Goal: Task Accomplishment & Management: Manage account settings

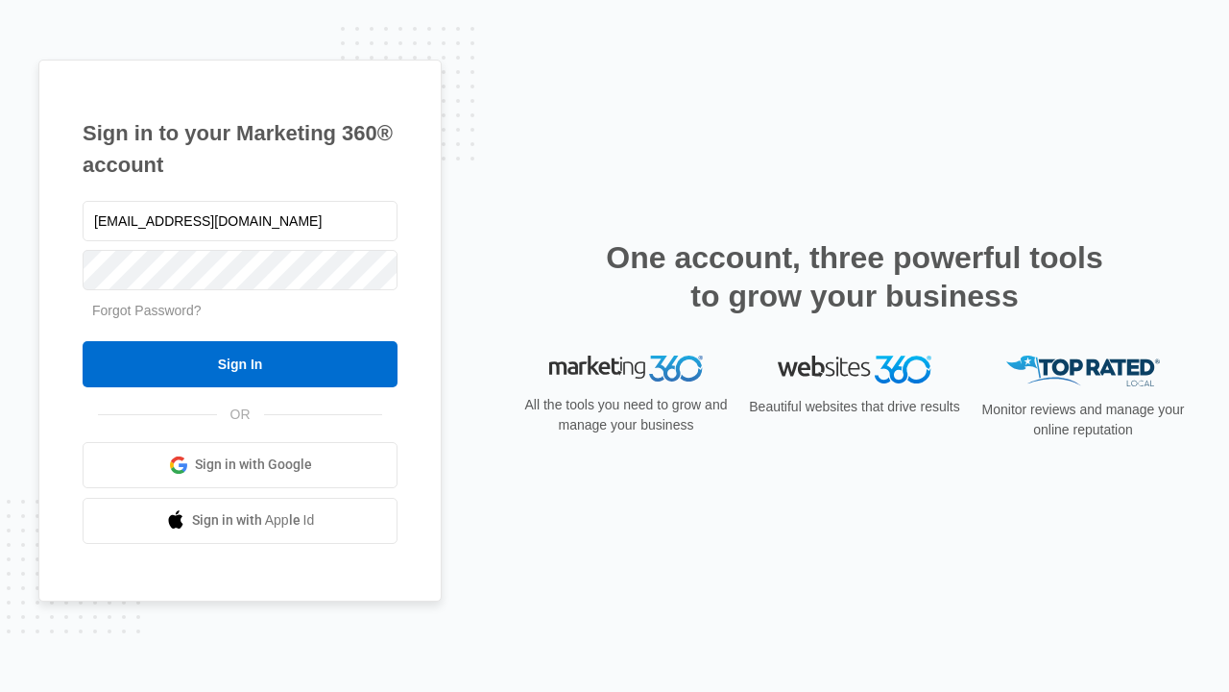
type input "dankie614@gmail.com"
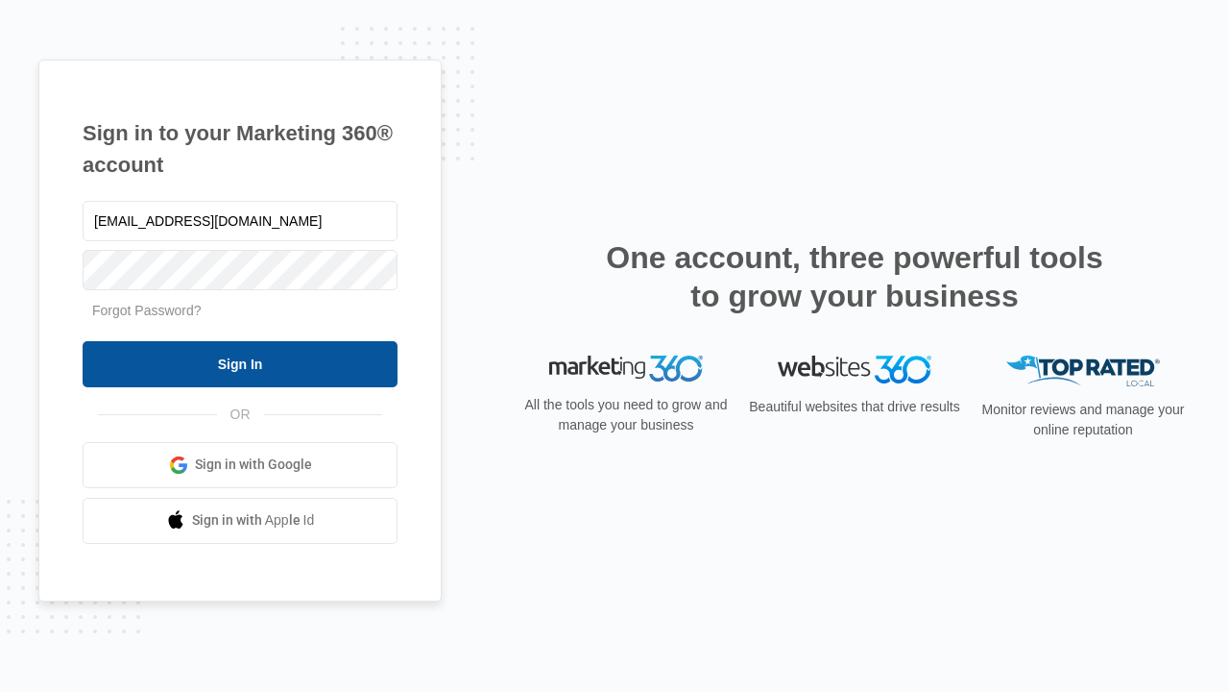
click at [240, 363] on input "Sign In" at bounding box center [240, 364] width 315 height 46
